Goal: Task Accomplishment & Management: Complete application form

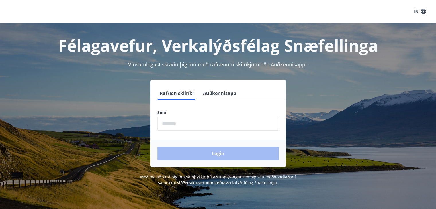
click at [210, 119] on input "phone" at bounding box center [218, 124] width 122 height 14
type input "********"
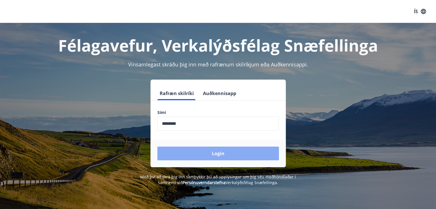
click at [212, 154] on button "Login" at bounding box center [218, 154] width 122 height 14
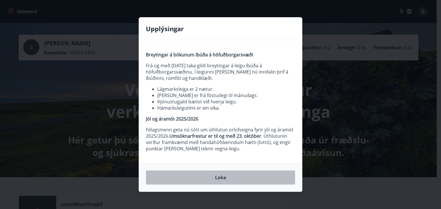
click at [225, 179] on button "Loka" at bounding box center [220, 178] width 149 height 14
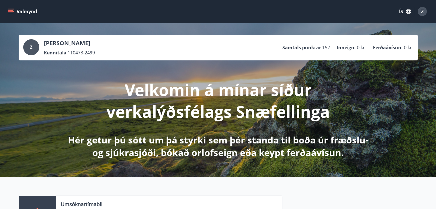
click at [11, 12] on icon "menu" at bounding box center [11, 11] width 6 height 1
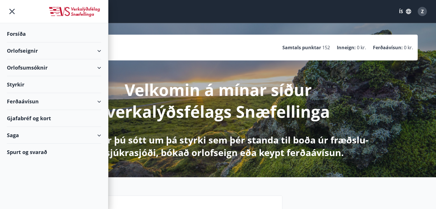
click at [99, 51] on div "Orlofseignir" at bounding box center [54, 50] width 94 height 17
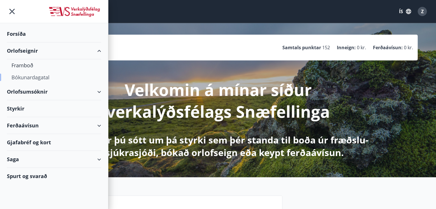
click at [43, 78] on div "Bókunardagatal" at bounding box center [53, 77] width 85 height 12
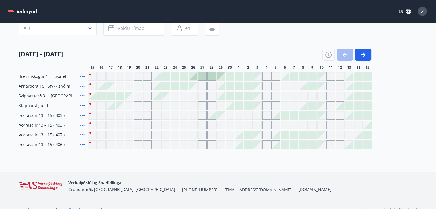
scroll to position [63, 0]
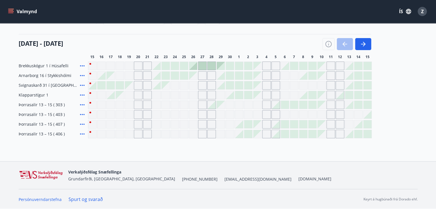
click at [83, 65] on icon at bounding box center [82, 66] width 7 height 7
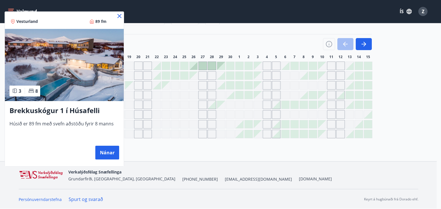
click at [119, 13] on icon at bounding box center [119, 16] width 7 height 7
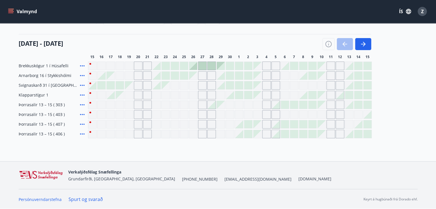
click at [119, 13] on div "Valmynd ÍS Z" at bounding box center [218, 12] width 422 height 14
click at [83, 105] on icon at bounding box center [82, 104] width 5 height 1
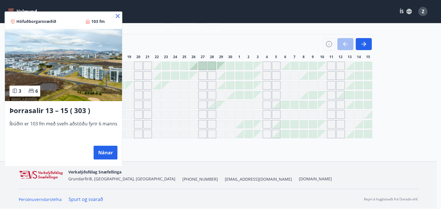
click at [117, 15] on icon at bounding box center [118, 16] width 4 height 4
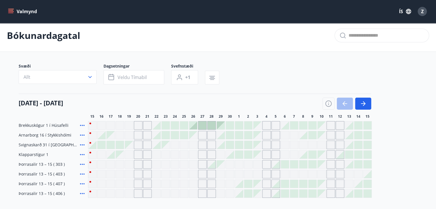
scroll to position [0, 0]
